Goal: Transaction & Acquisition: Book appointment/travel/reservation

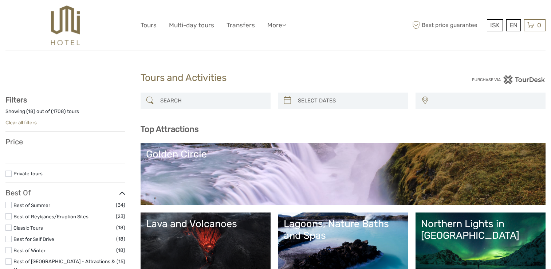
select select
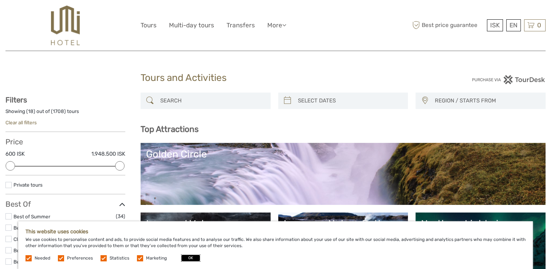
click at [191, 260] on button "OK" at bounding box center [190, 257] width 19 height 7
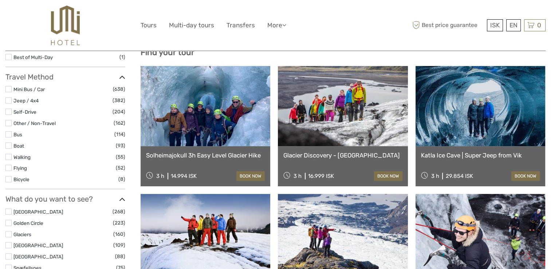
scroll to position [233, 0]
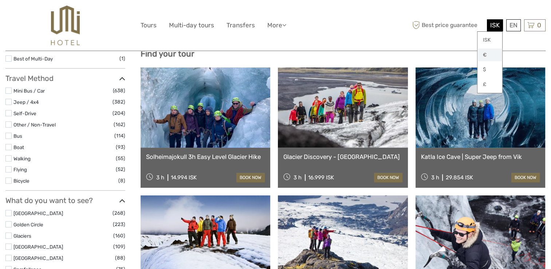
click at [485, 52] on link "€" at bounding box center [489, 54] width 25 height 13
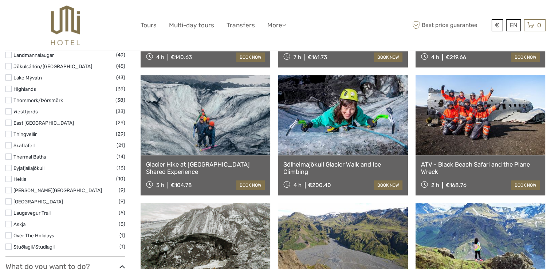
scroll to position [480, 0]
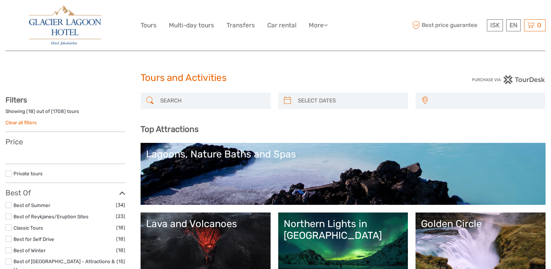
select select
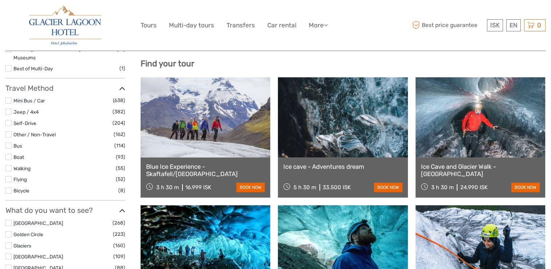
scroll to position [248, 0]
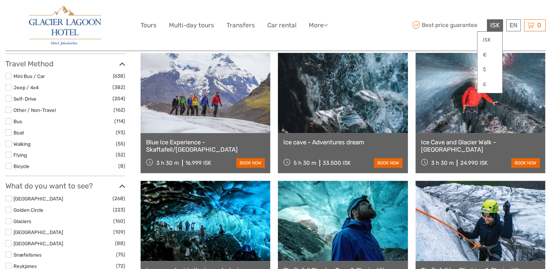
click at [494, 27] on span "ISK" at bounding box center [494, 24] width 9 height 7
click at [486, 53] on link "€" at bounding box center [489, 54] width 25 height 13
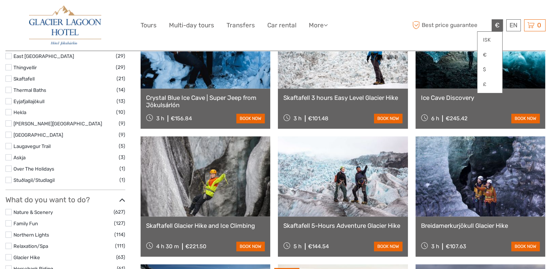
scroll to position [597, 0]
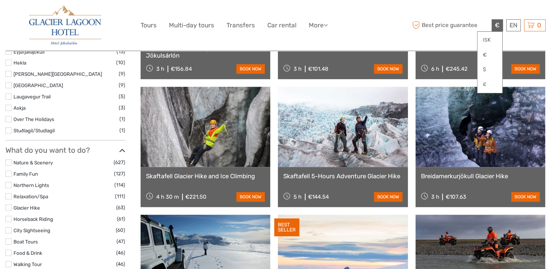
click at [58, 14] on img at bounding box center [65, 25] width 72 height 40
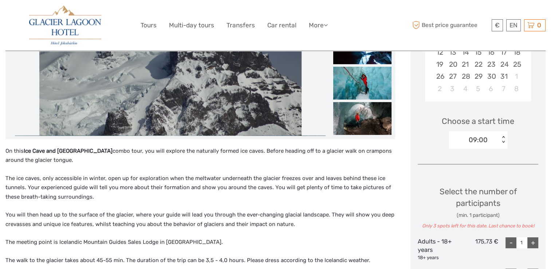
scroll to position [248, 0]
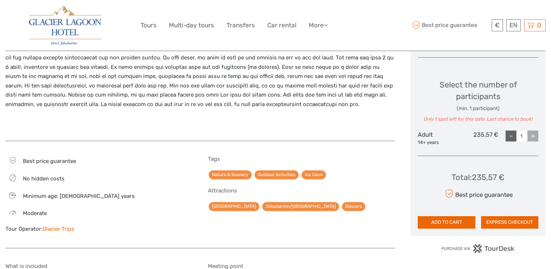
scroll to position [291, 0]
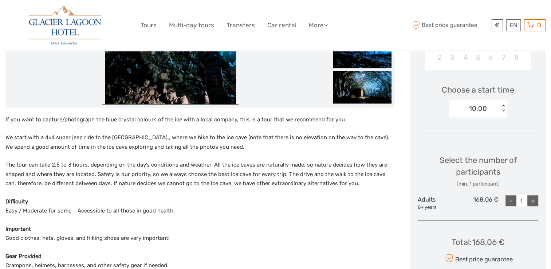
scroll to position [218, 0]
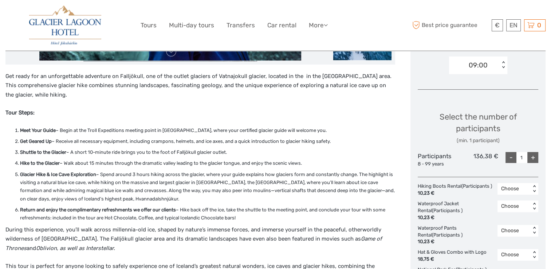
scroll to position [262, 0]
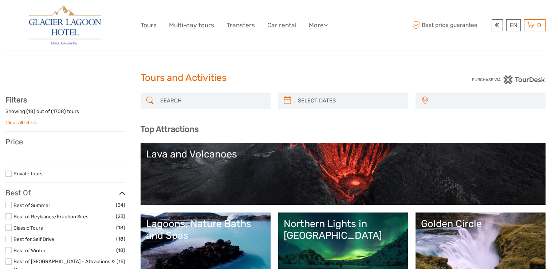
select select
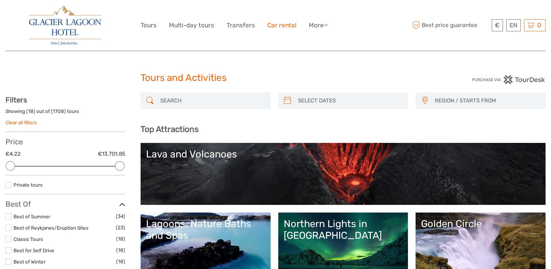
click at [289, 25] on link "Car rental" at bounding box center [281, 25] width 29 height 11
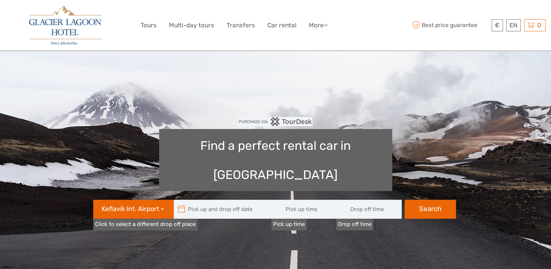
type input "08:00"
